Goal: Transaction & Acquisition: Download file/media

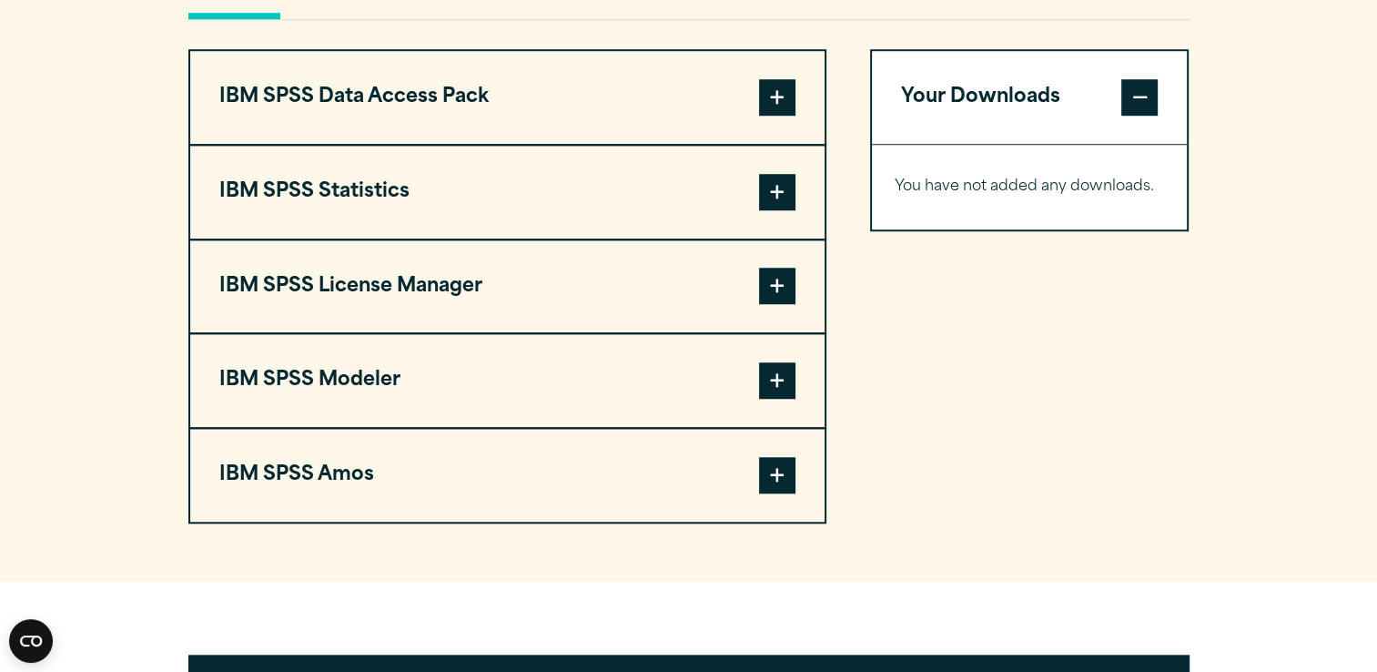
scroll to position [1457, 0]
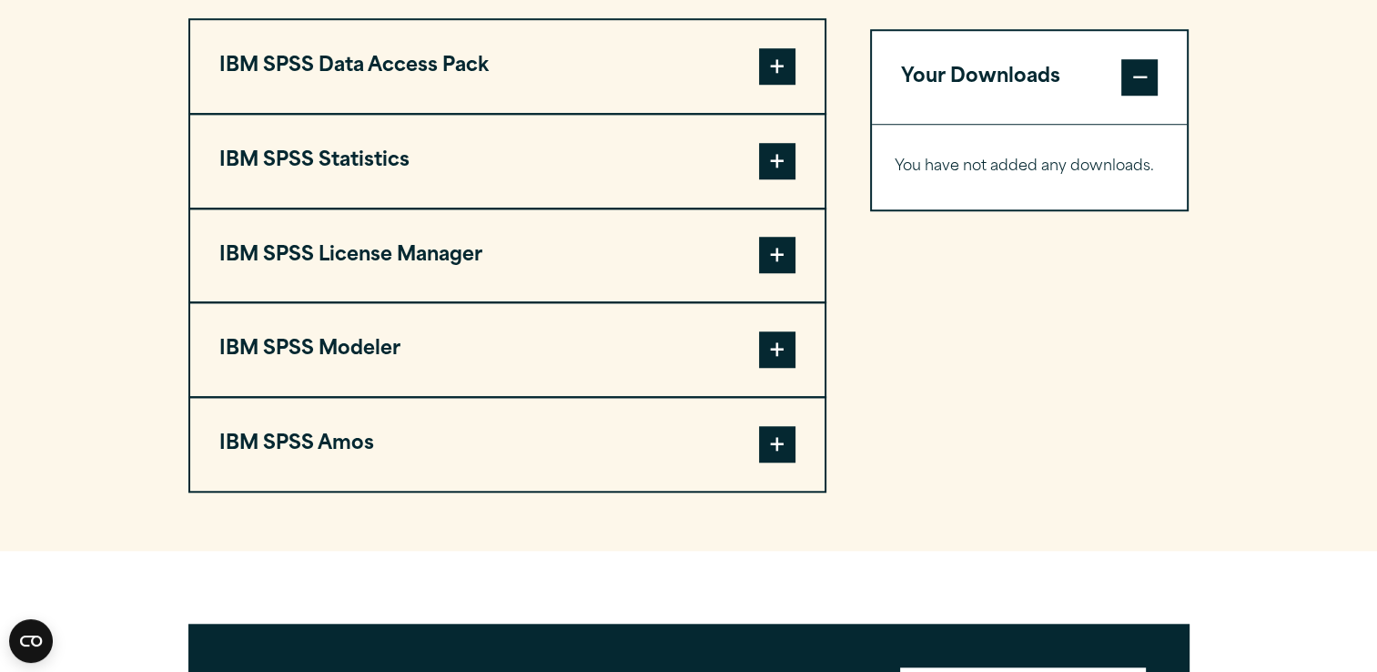
click at [788, 164] on span at bounding box center [777, 161] width 36 height 36
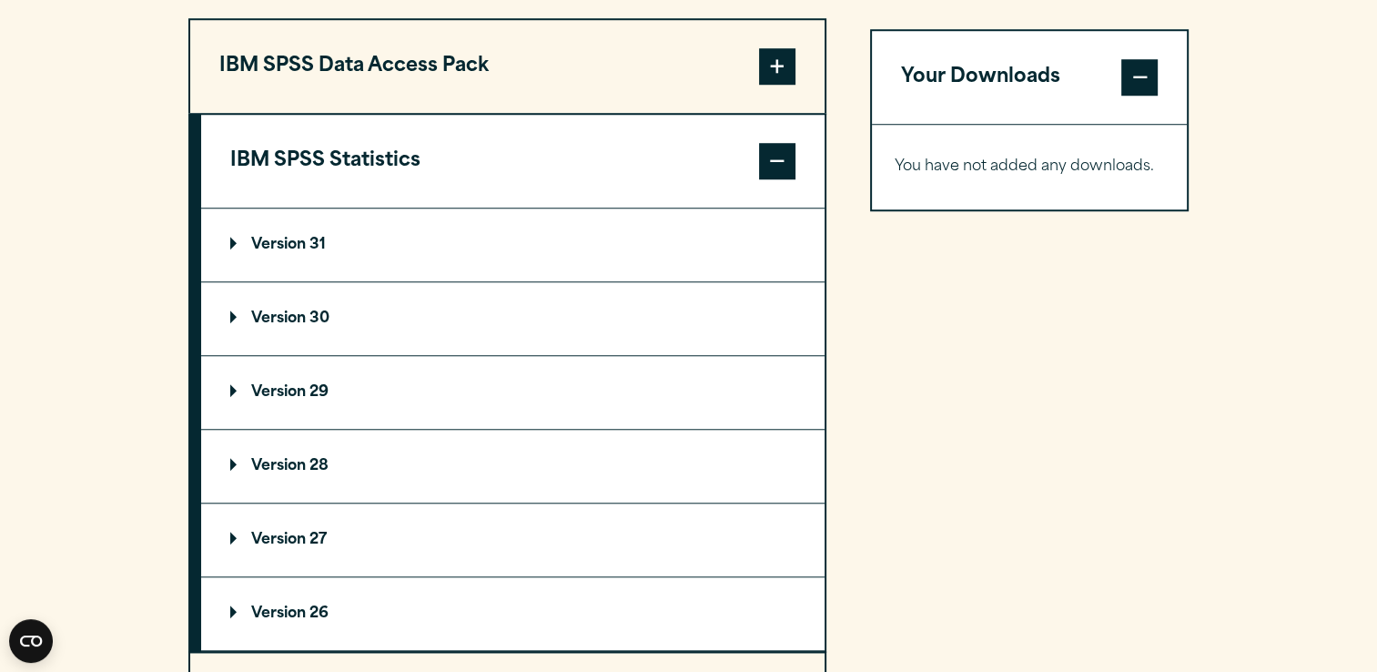
click at [233, 238] on p "Version 31" at bounding box center [278, 245] width 96 height 15
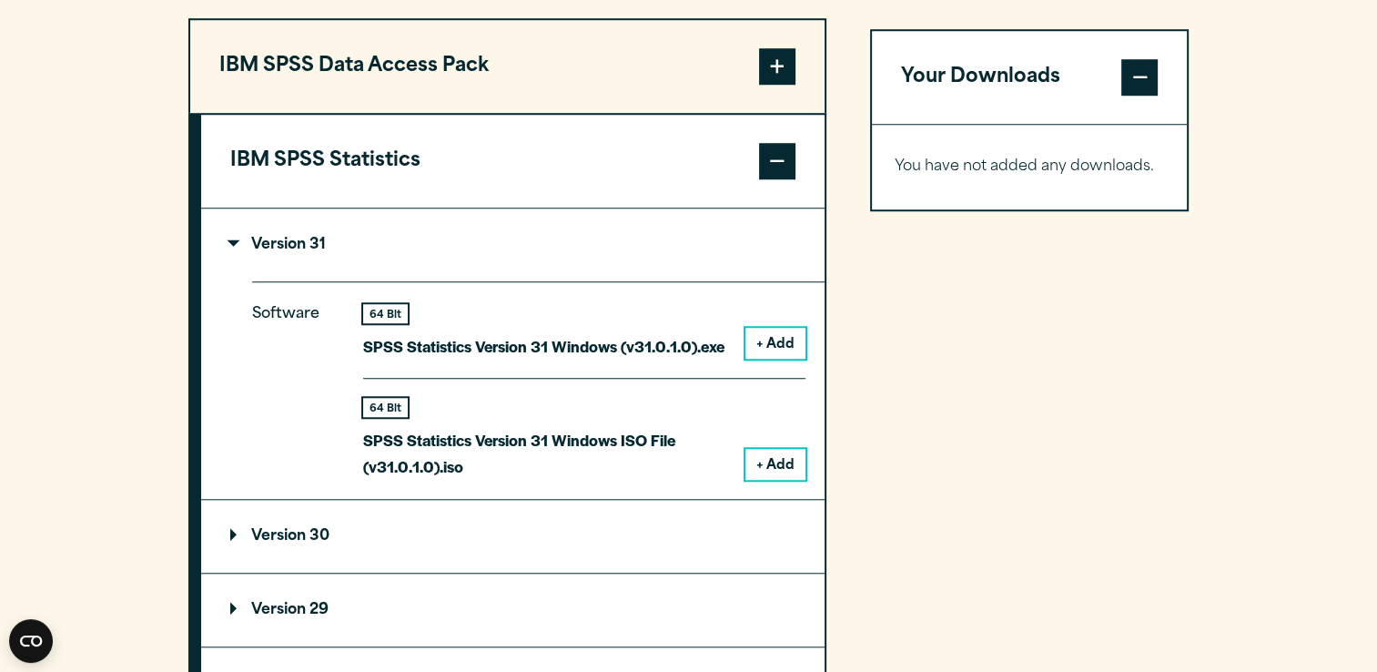
click at [778, 339] on button "+ Add" at bounding box center [776, 343] width 60 height 31
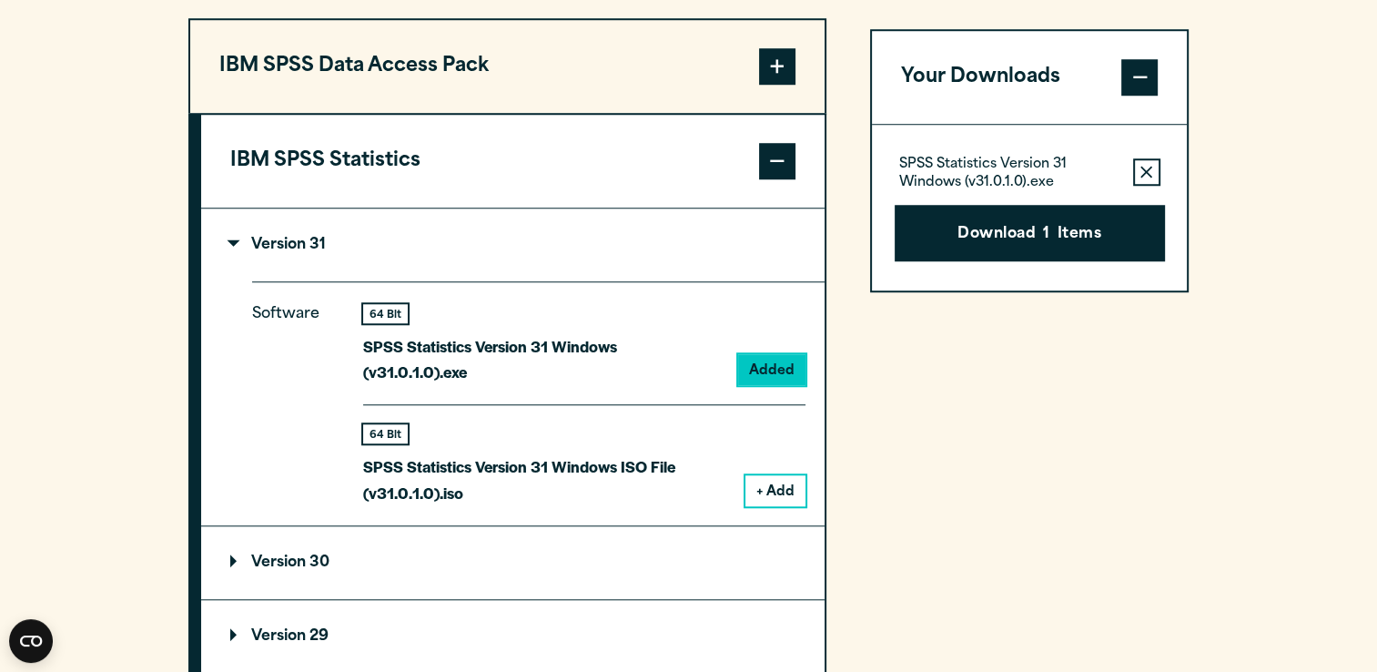
click at [1004, 225] on button "Download 1 Items" at bounding box center [1030, 233] width 270 height 56
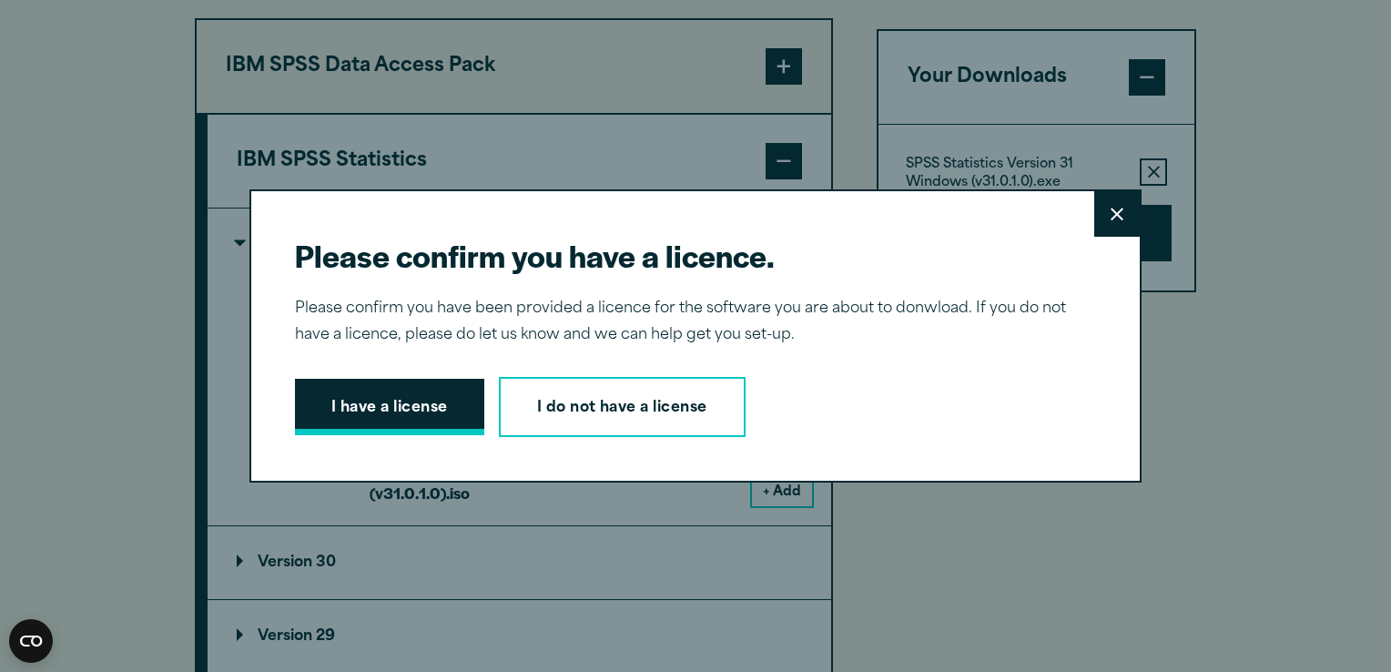
click at [350, 388] on button "I have a license" at bounding box center [389, 407] width 189 height 56
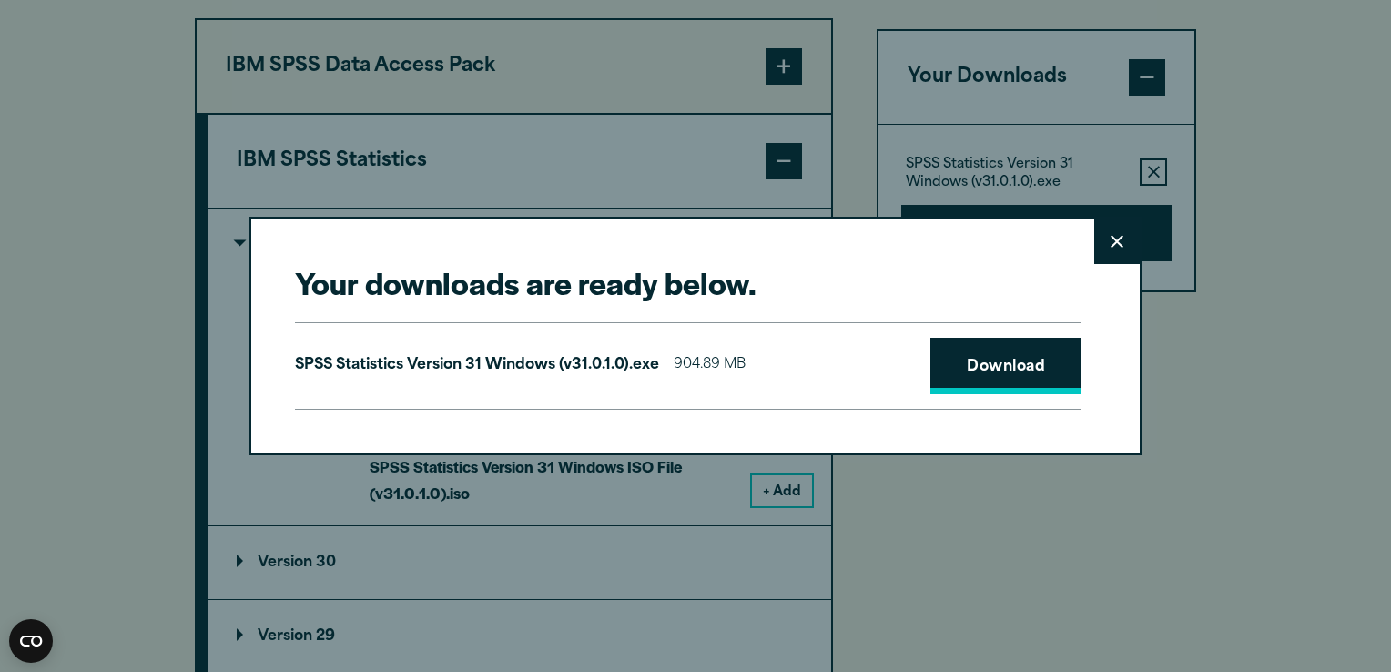
click at [991, 364] on link "Download" at bounding box center [1005, 366] width 151 height 56
click at [1111, 239] on icon at bounding box center [1117, 241] width 13 height 13
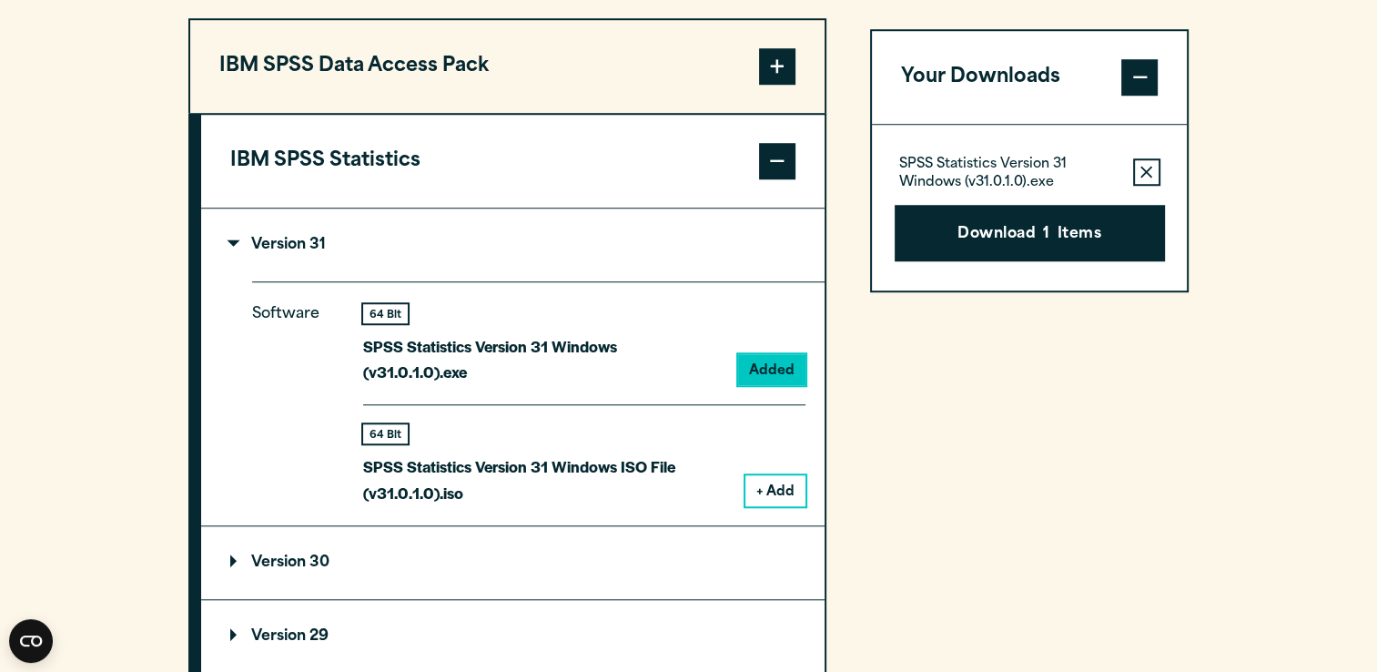
click at [1203, 432] on section "Select your software downloads Use the table below to find and navigate to your…" at bounding box center [688, 459] width 1377 height 1559
